Goal: Task Accomplishment & Management: Manage account settings

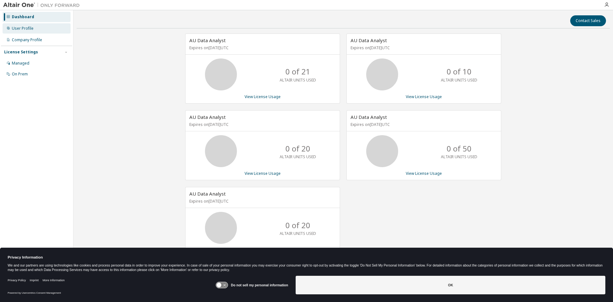
click at [18, 28] on div "User Profile" at bounding box center [23, 28] width 22 height 5
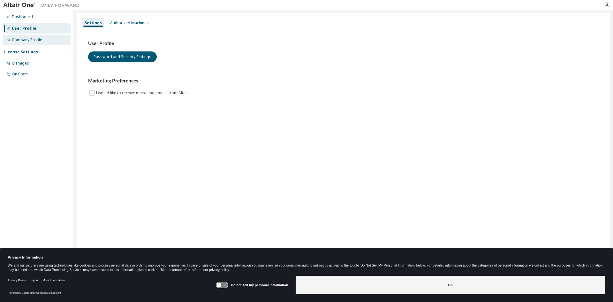
click at [19, 40] on div "Company Profile" at bounding box center [27, 39] width 30 height 5
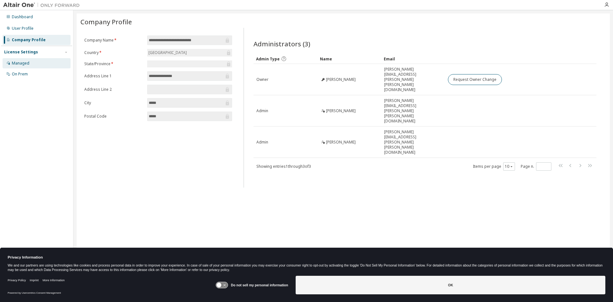
click at [22, 65] on div "Managed" at bounding box center [21, 63] width 18 height 5
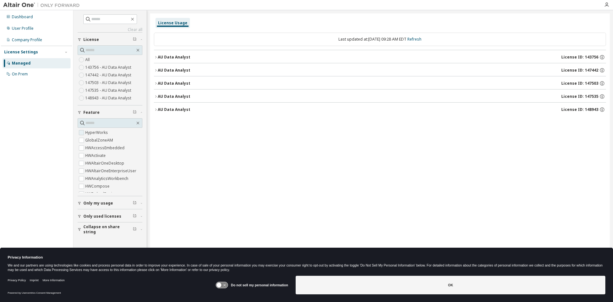
click at [93, 133] on label "HyperWorks" at bounding box center [97, 133] width 24 height 8
click at [157, 59] on button "AU Data Analyst License ID: 143756" at bounding box center [380, 57] width 452 height 14
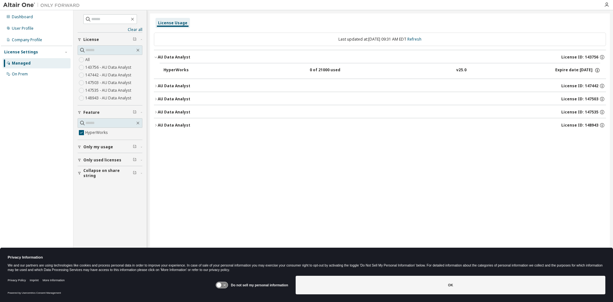
click at [156, 86] on icon "button" at bounding box center [156, 86] width 4 height 4
click at [157, 114] on icon "button" at bounding box center [156, 115] width 4 height 4
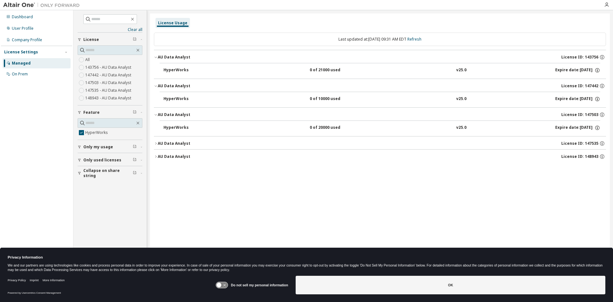
click at [155, 143] on icon "button" at bounding box center [156, 143] width 4 height 4
click at [155, 172] on icon "button" at bounding box center [156, 172] width 4 height 4
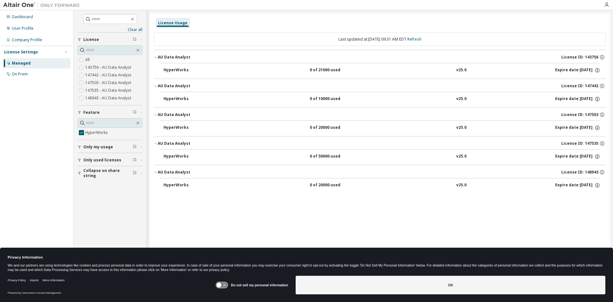
click at [28, 151] on div "Dashboard User Profile Company Profile License Settings Managed On Prem" at bounding box center [36, 140] width 71 height 259
click at [21, 77] on div "On Prem" at bounding box center [37, 74] width 68 height 10
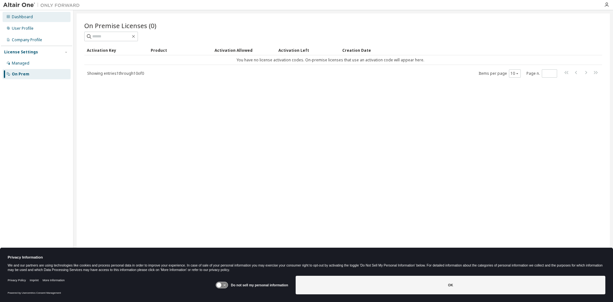
click at [23, 18] on div "Dashboard" at bounding box center [22, 16] width 21 height 5
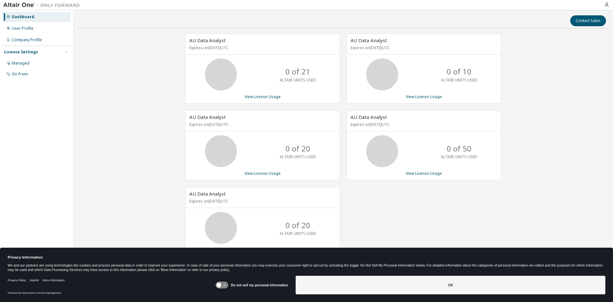
click at [564, 102] on div "AU Data Analyst Expires on [DATE] UTC 0 of 21 ALTAIR UNITS USED View License Us…" at bounding box center [343, 149] width 533 height 230
click at [21, 63] on div "Managed" at bounding box center [21, 63] width 18 height 5
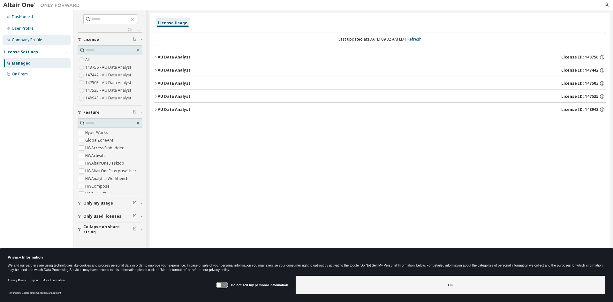
click at [19, 40] on div "Company Profile" at bounding box center [27, 39] width 30 height 5
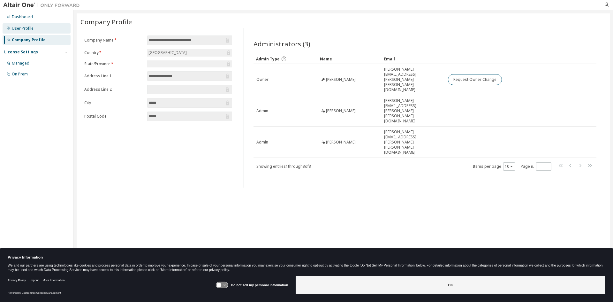
click at [16, 26] on div "User Profile" at bounding box center [23, 28] width 22 height 5
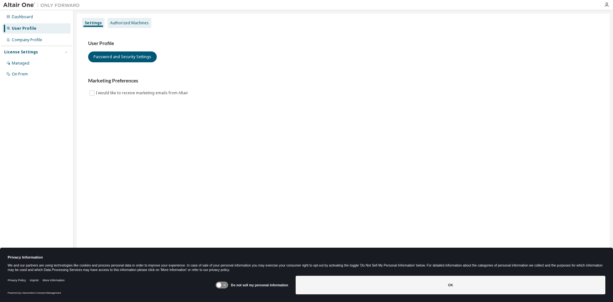
click at [118, 22] on div "Authorized Machines" at bounding box center [129, 22] width 39 height 5
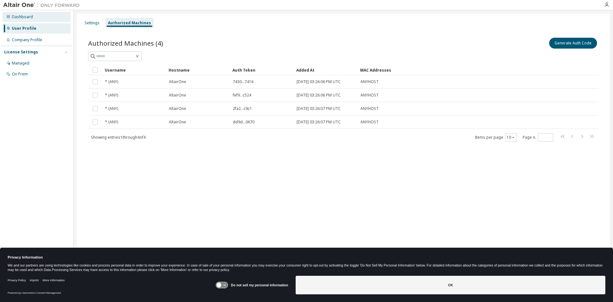
click at [26, 18] on div "Dashboard" at bounding box center [22, 16] width 21 height 5
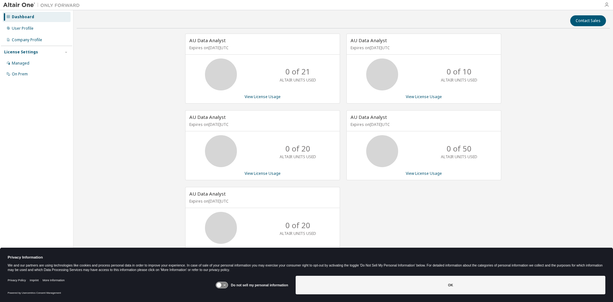
click at [607, 5] on icon "button" at bounding box center [606, 4] width 5 height 5
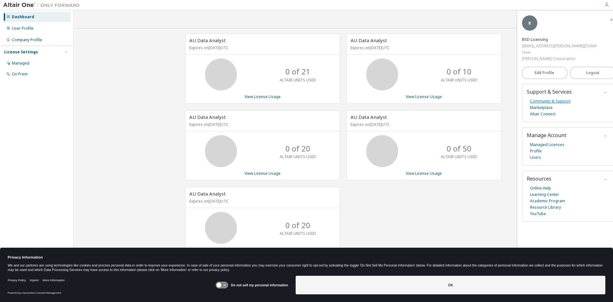
click at [547, 98] on link "Community & Support" at bounding box center [550, 101] width 41 height 6
click at [543, 104] on link "Marketplace" at bounding box center [541, 107] width 23 height 6
click at [268, 98] on link "View License Usage" at bounding box center [262, 96] width 36 height 5
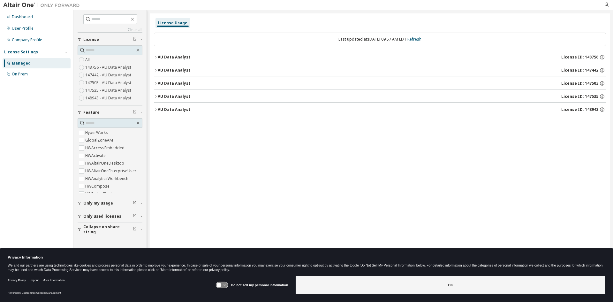
click at [156, 58] on icon "button" at bounding box center [156, 57] width 4 height 4
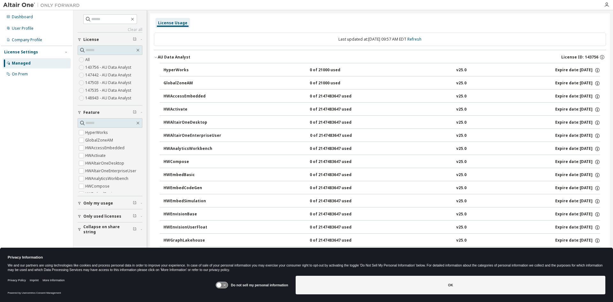
click at [178, 70] on div "HyperWorks" at bounding box center [191, 70] width 57 height 6
click at [594, 71] on icon "button" at bounding box center [597, 70] width 6 height 6
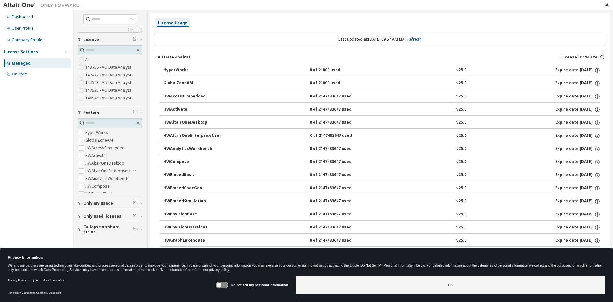
click at [156, 58] on icon "button" at bounding box center [156, 57] width 4 height 4
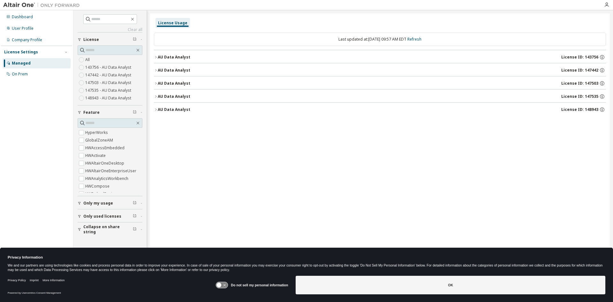
click at [156, 71] on icon "button" at bounding box center [155, 70] width 1 height 2
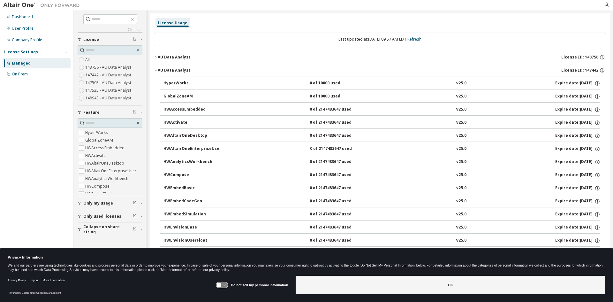
click at [177, 83] on div "HyperWorks" at bounding box center [191, 83] width 57 height 6
click at [156, 70] on icon "button" at bounding box center [156, 70] width 4 height 4
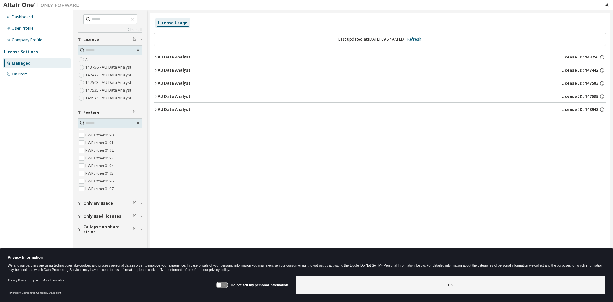
scroll to position [537, 0]
click at [156, 59] on button "AU Data Analyst License ID: 143756" at bounding box center [380, 57] width 452 height 14
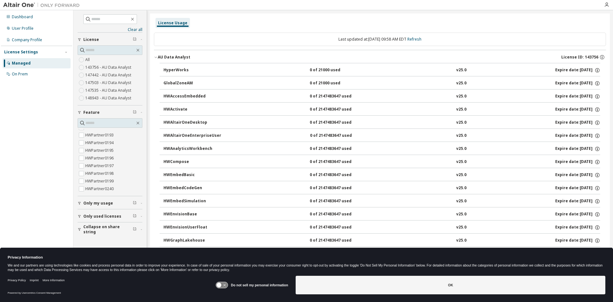
click at [179, 69] on div "HyperWorks" at bounding box center [191, 70] width 57 height 6
click at [38, 108] on div "Dashboard User Profile Company Profile License Settings Managed On Prem" at bounding box center [36, 140] width 71 height 259
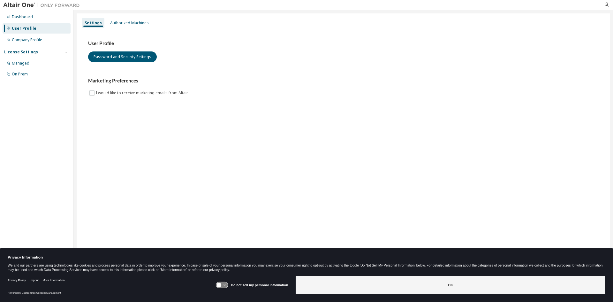
click at [609, 7] on div at bounding box center [606, 4] width 13 height 5
click at [606, 6] on icon "button" at bounding box center [606, 4] width 5 height 5
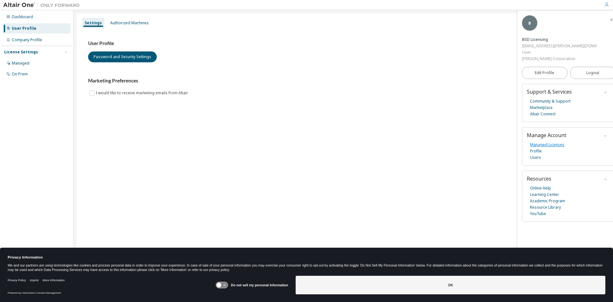
click at [541, 141] on link "Managed Licenses" at bounding box center [547, 144] width 34 height 6
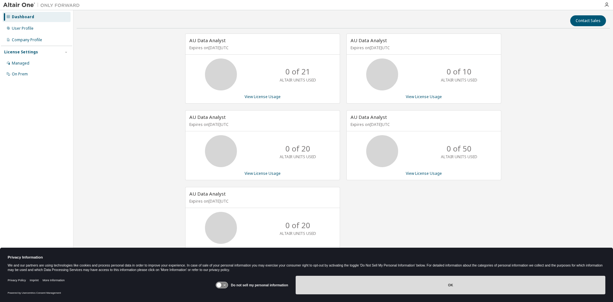
click at [449, 284] on button "OK" at bounding box center [449, 284] width 309 height 19
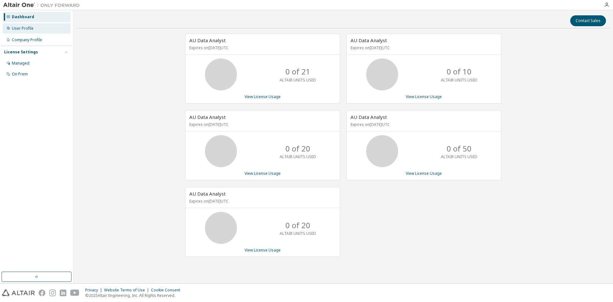
click at [27, 30] on div "User Profile" at bounding box center [23, 28] width 22 height 5
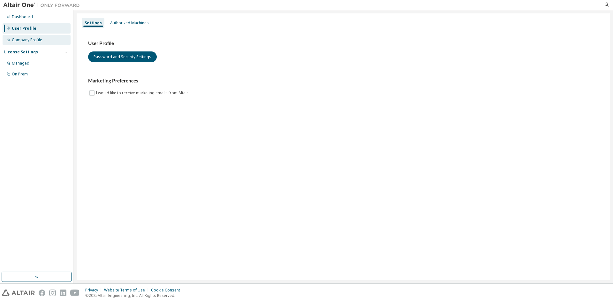
click at [27, 37] on div "Company Profile" at bounding box center [27, 39] width 30 height 5
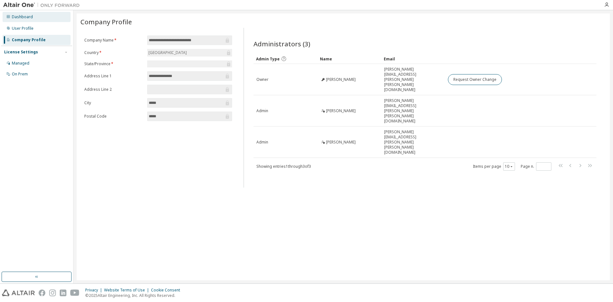
click at [28, 15] on div "Dashboard" at bounding box center [22, 16] width 21 height 5
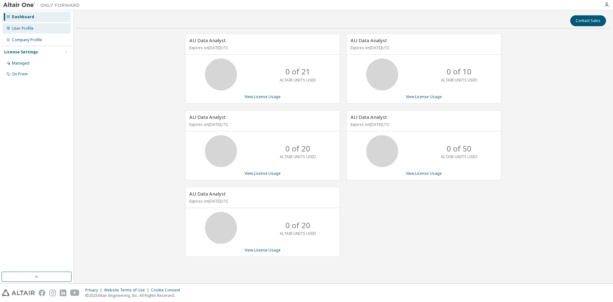
click at [20, 29] on div "User Profile" at bounding box center [23, 28] width 22 height 5
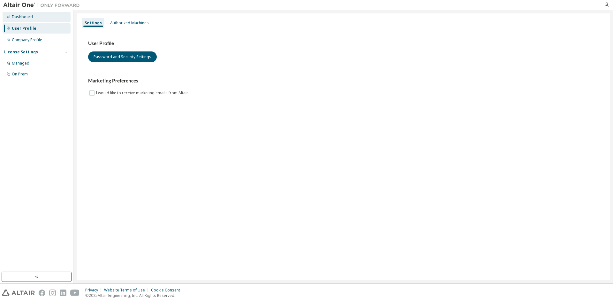
click at [17, 16] on div "Dashboard" at bounding box center [22, 16] width 21 height 5
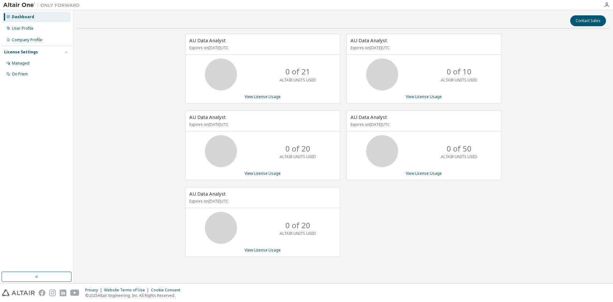
click at [124, 175] on div "AU Data Analyst Expires on June 2, 2026 UTC 0 of 21 ALTAIR UNITS USED View Lice…" at bounding box center [343, 149] width 533 height 230
click at [266, 98] on link "View License Usage" at bounding box center [262, 96] width 36 height 5
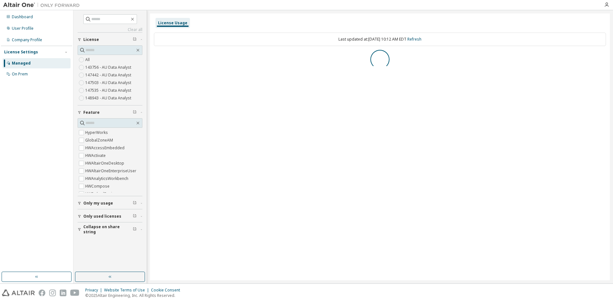
click at [27, 124] on div "Dashboard User Profile Company Profile License Settings Managed On Prem" at bounding box center [36, 140] width 71 height 259
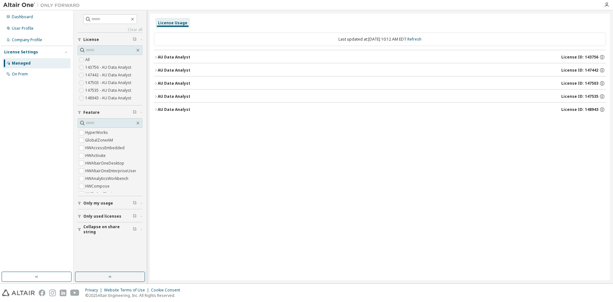
click at [42, 136] on div "Dashboard User Profile Company Profile License Settings Managed On Prem" at bounding box center [36, 140] width 71 height 259
click at [91, 216] on span "Only used licenses" at bounding box center [102, 215] width 38 height 5
click at [154, 59] on icon "button" at bounding box center [156, 57] width 4 height 4
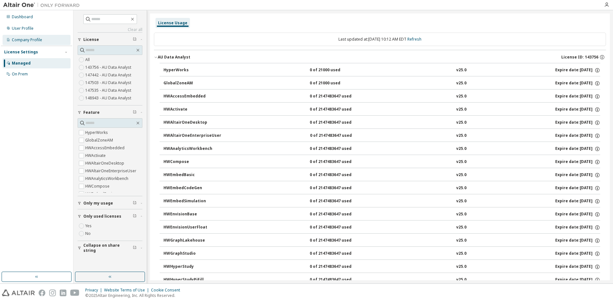
click at [33, 40] on div "Company Profile" at bounding box center [27, 39] width 30 height 5
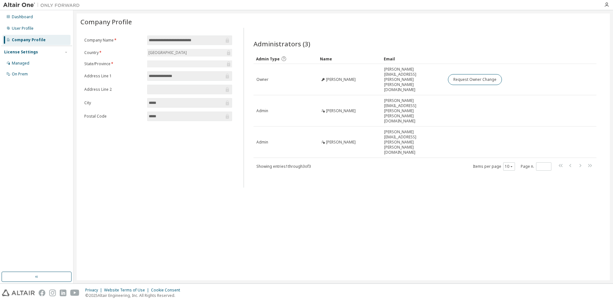
click at [217, 201] on div "**********" at bounding box center [343, 146] width 533 height 266
drag, startPoint x: 421, startPoint y: 187, endPoint x: 408, endPoint y: 159, distance: 31.0
click at [422, 187] on div "**********" at bounding box center [343, 146] width 533 height 266
click at [21, 63] on div "Managed" at bounding box center [21, 63] width 18 height 5
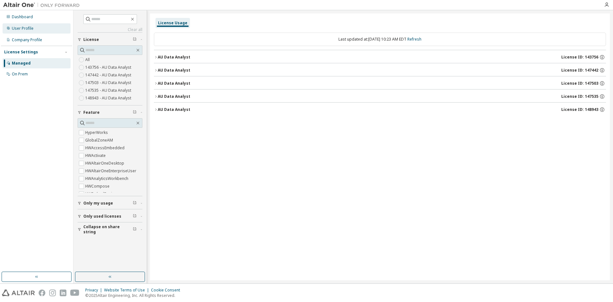
click at [34, 28] on div "User Profile" at bounding box center [37, 28] width 68 height 10
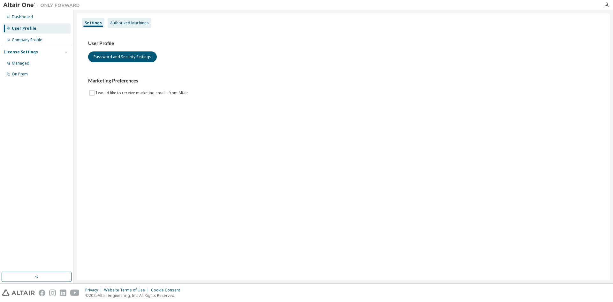
click at [132, 21] on div "Authorized Machines" at bounding box center [129, 22] width 39 height 5
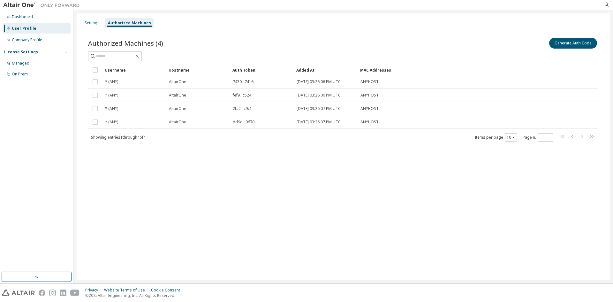
click at [235, 227] on div "Settings Authorized Machines Authorized Machines (4) Generate Auth Code Clear L…" at bounding box center [343, 146] width 533 height 266
click at [14, 74] on div "On Prem" at bounding box center [20, 73] width 16 height 5
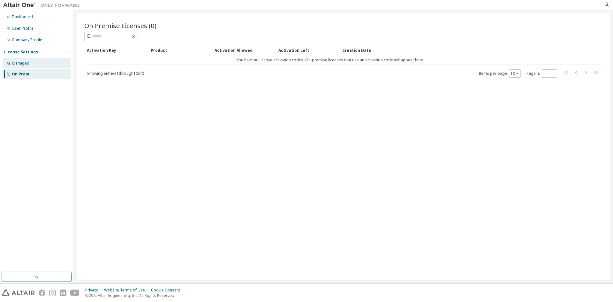
click at [20, 63] on div "Managed" at bounding box center [21, 63] width 18 height 5
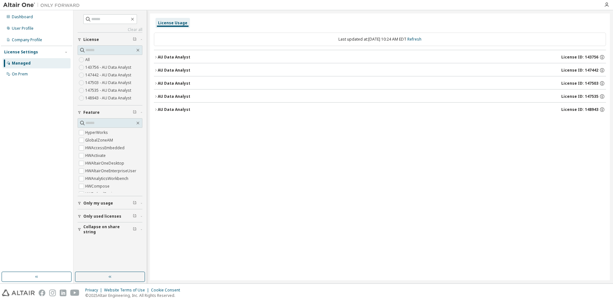
click at [182, 154] on div "License Usage Last updated at: [DATE] 10:24 AM EDT Refresh AU Data Analyst Lice…" at bounding box center [379, 146] width 459 height 266
click at [606, 5] on icon "button" at bounding box center [606, 4] width 5 height 5
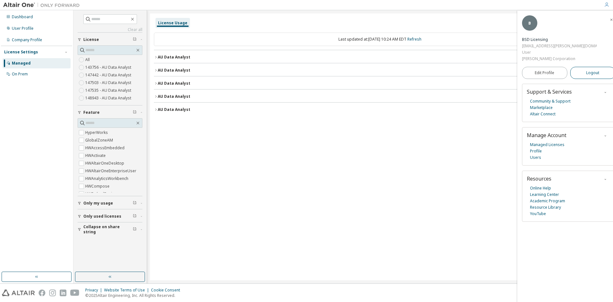
click at [592, 70] on span "Logout" at bounding box center [592, 73] width 13 height 6
